Goal: Information Seeking & Learning: Learn about a topic

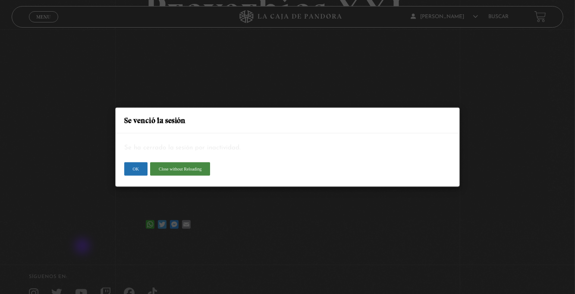
scroll to position [146, 0]
click at [135, 176] on button "OK" at bounding box center [135, 169] width 23 height 14
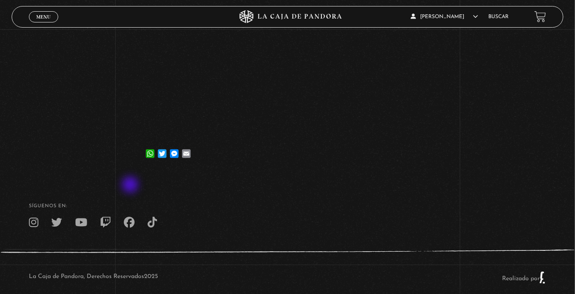
scroll to position [172, 0]
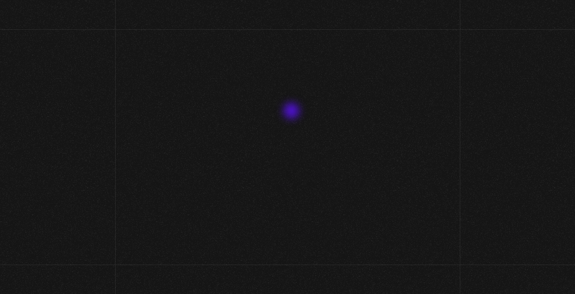
scroll to position [96, 0]
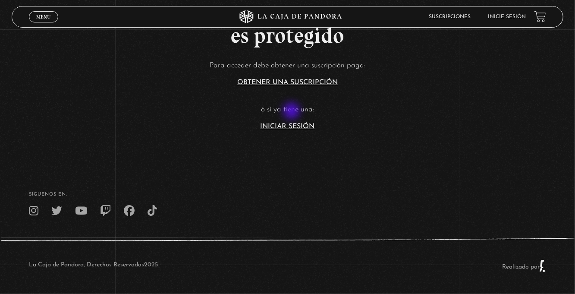
click at [293, 123] on link "Iniciar Sesión" at bounding box center [288, 126] width 54 height 7
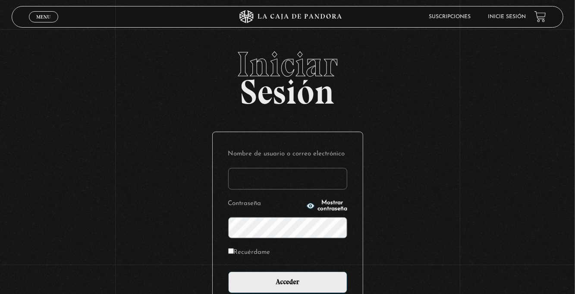
click at [255, 186] on input "Nombre de usuario o correo electrónico" at bounding box center [287, 179] width 119 height 22
type input "euherra@gmail.com"
click at [228, 272] on input "Acceder" at bounding box center [287, 283] width 119 height 22
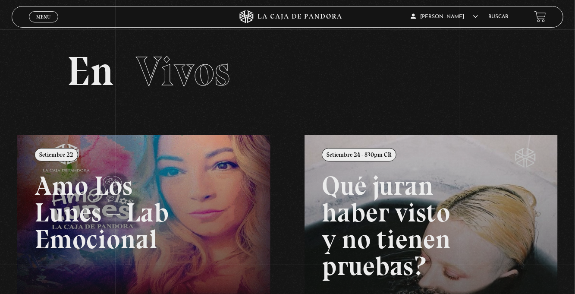
click at [44, 14] on span "Menu" at bounding box center [43, 16] width 14 height 5
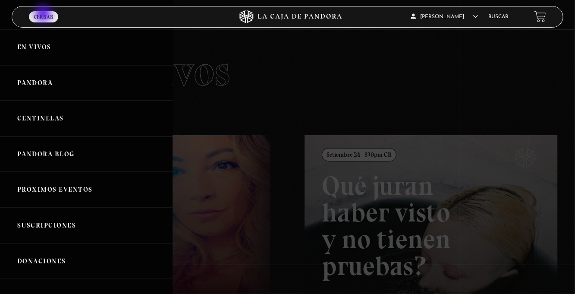
click at [97, 127] on link "Centinelas" at bounding box center [86, 119] width 173 height 36
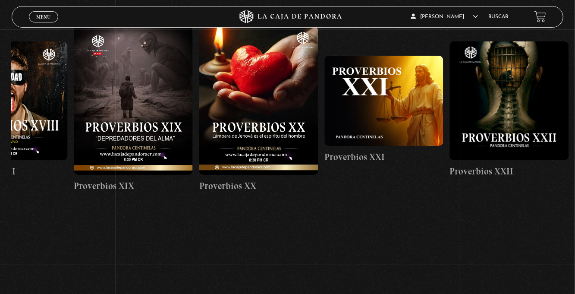
scroll to position [0, 2585]
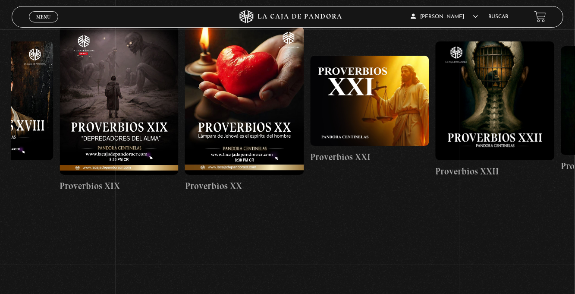
click at [368, 109] on figure at bounding box center [370, 101] width 119 height 90
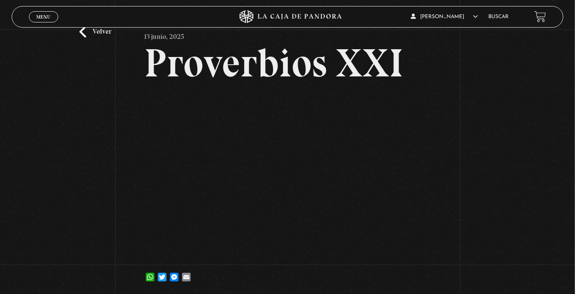
scroll to position [30, 0]
